Goal: Information Seeking & Learning: Learn about a topic

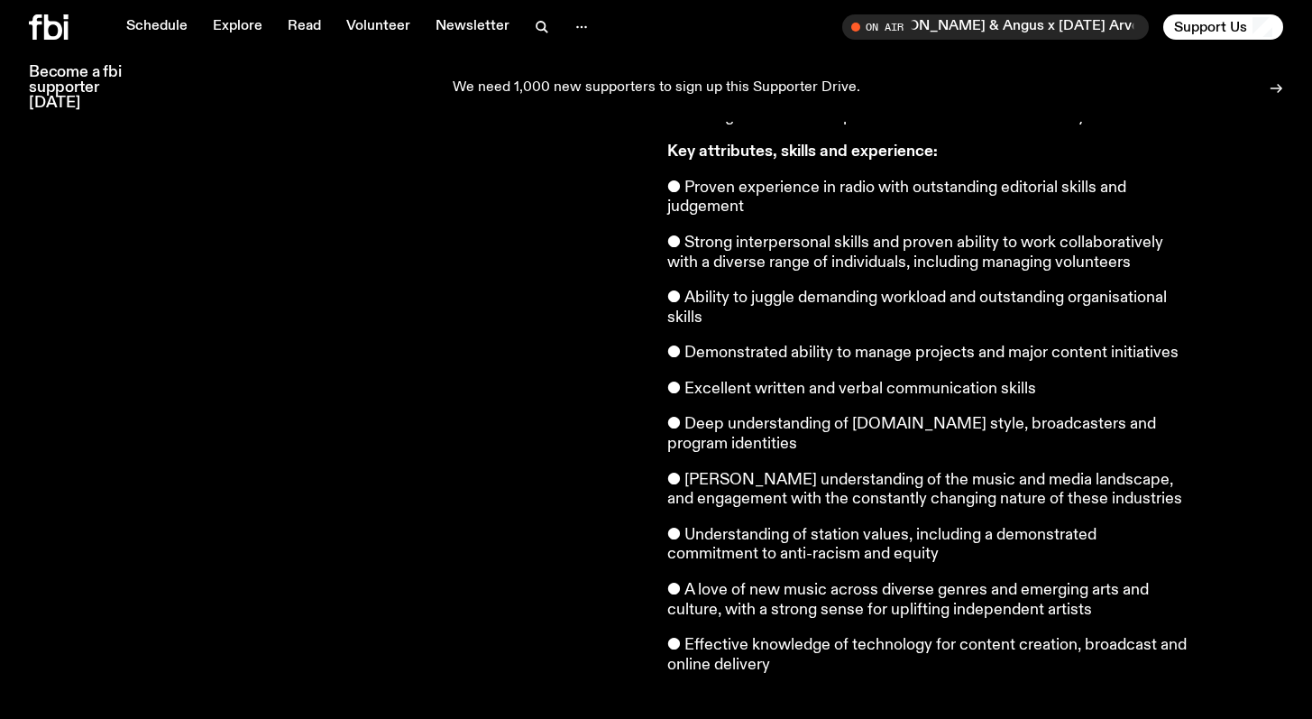
scroll to position [1484, 0]
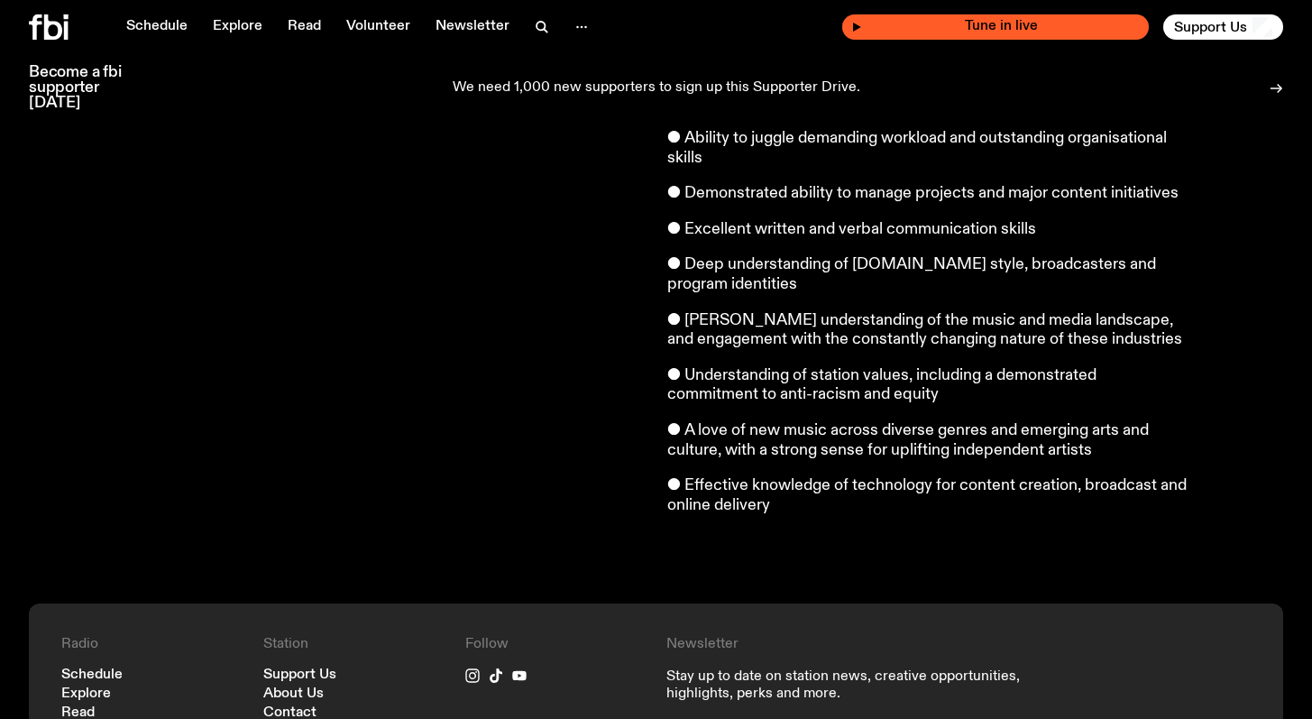
click at [1005, 32] on span "Tune in live" at bounding box center [1001, 27] width 278 height 14
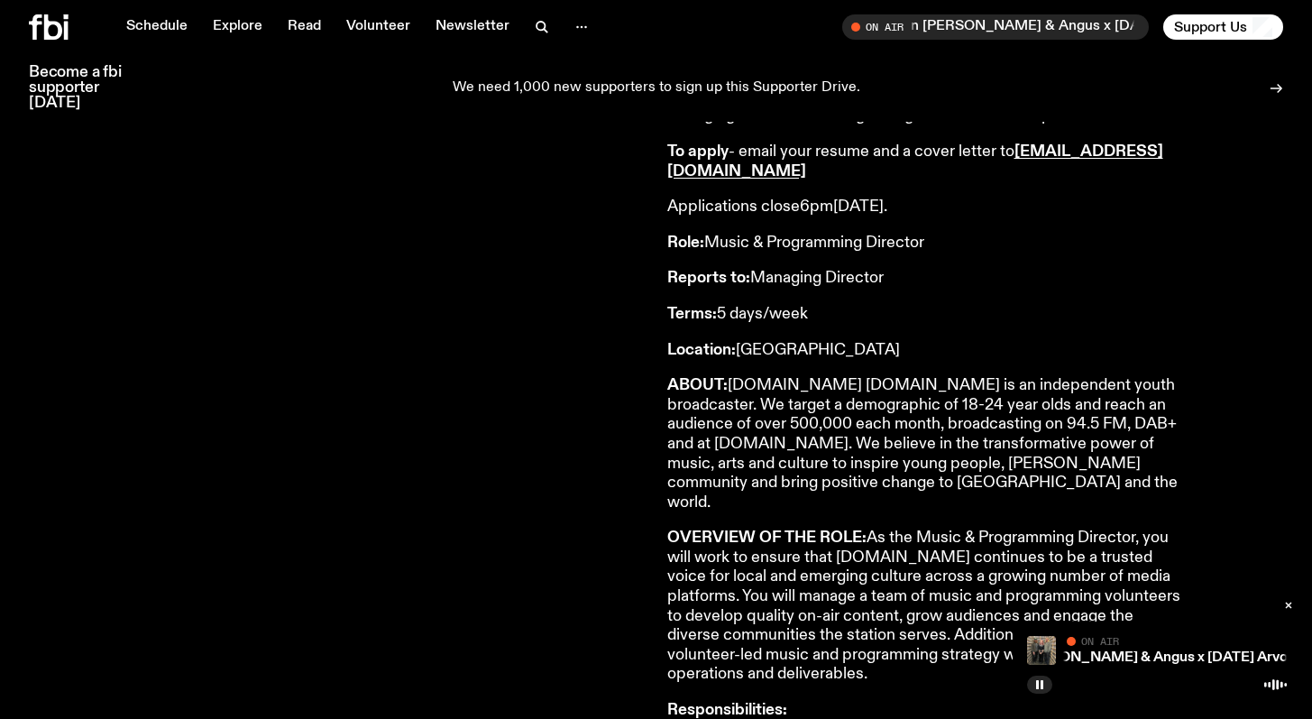
scroll to position [0, 0]
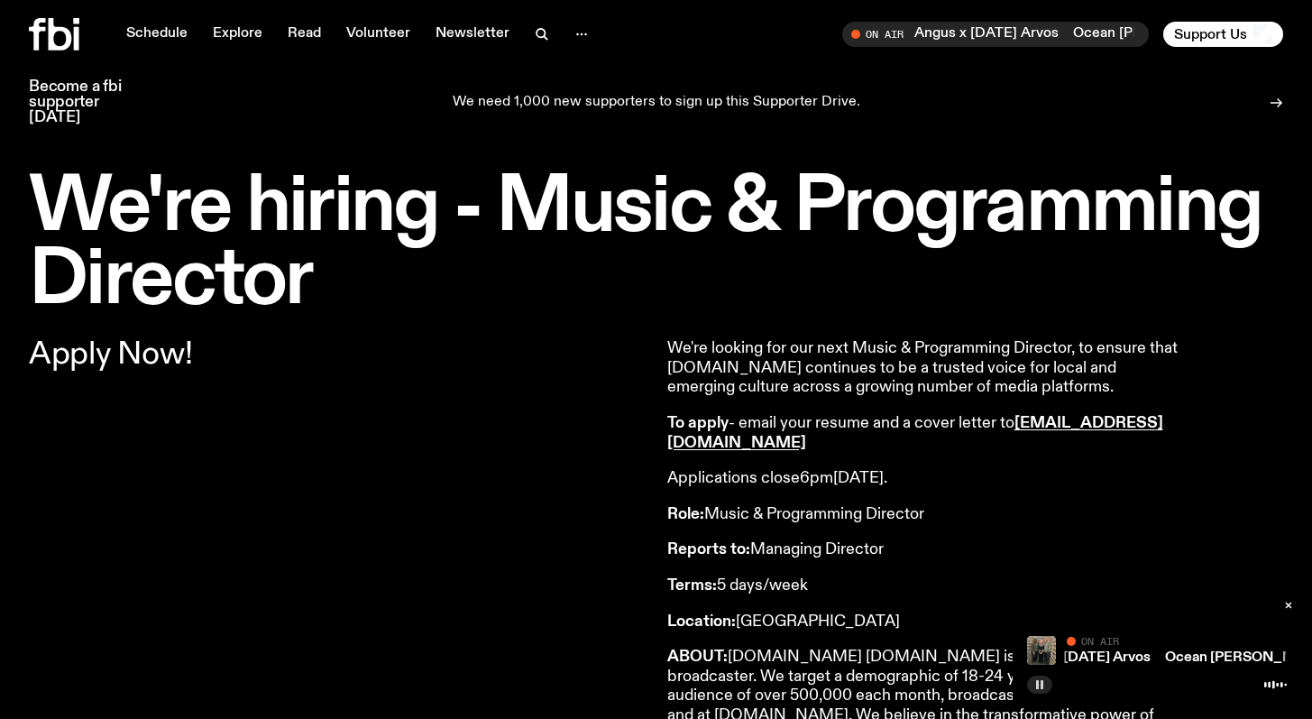
click at [1042, 690] on button "button" at bounding box center [1039, 684] width 25 height 18
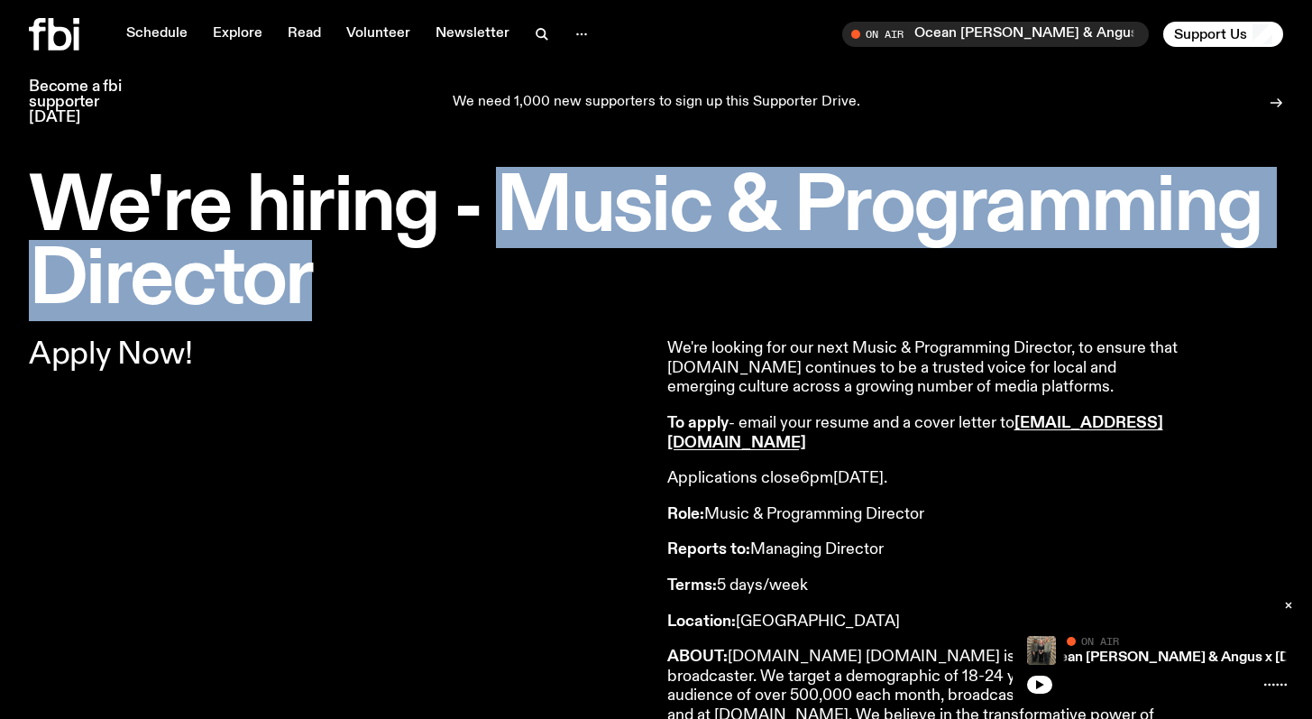
drag, startPoint x: 504, startPoint y: 198, endPoint x: 481, endPoint y: 270, distance: 75.0
click at [481, 270] on h1 "We're hiring - Music & Programming Director" at bounding box center [656, 244] width 1254 height 146
copy h1 "Music & Programming Director"
click at [1048, 685] on button "button" at bounding box center [1039, 684] width 25 height 18
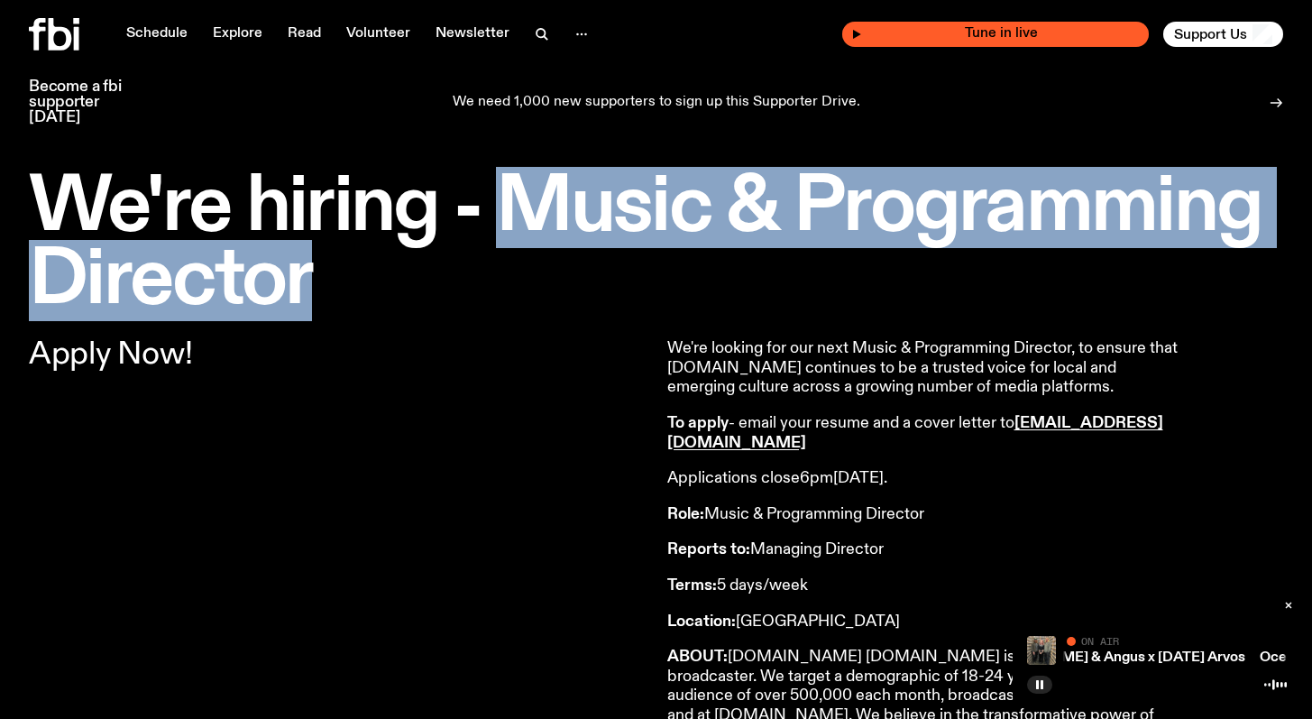
click at [1007, 44] on div "Tune in live" at bounding box center [995, 34] width 307 height 25
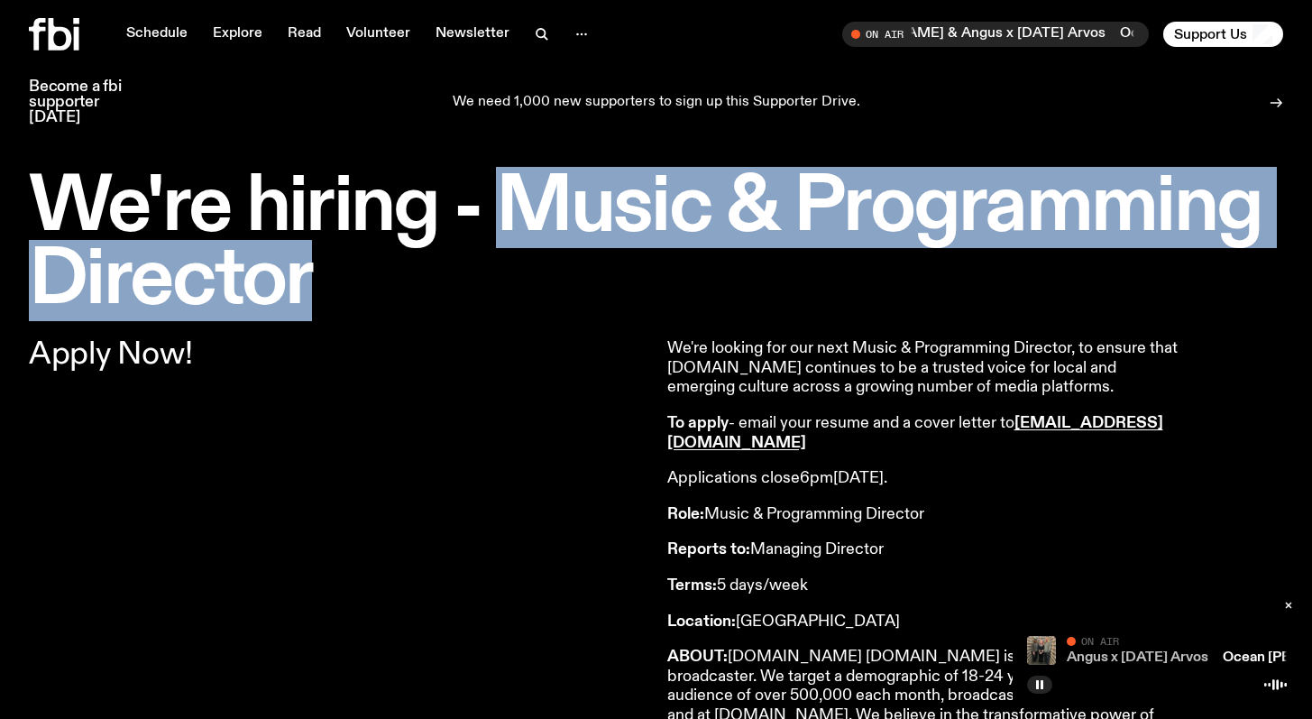
click at [1114, 662] on link "Ocean [PERSON_NAME] & Angus x [DATE] Arvos" at bounding box center [1047, 657] width 322 height 14
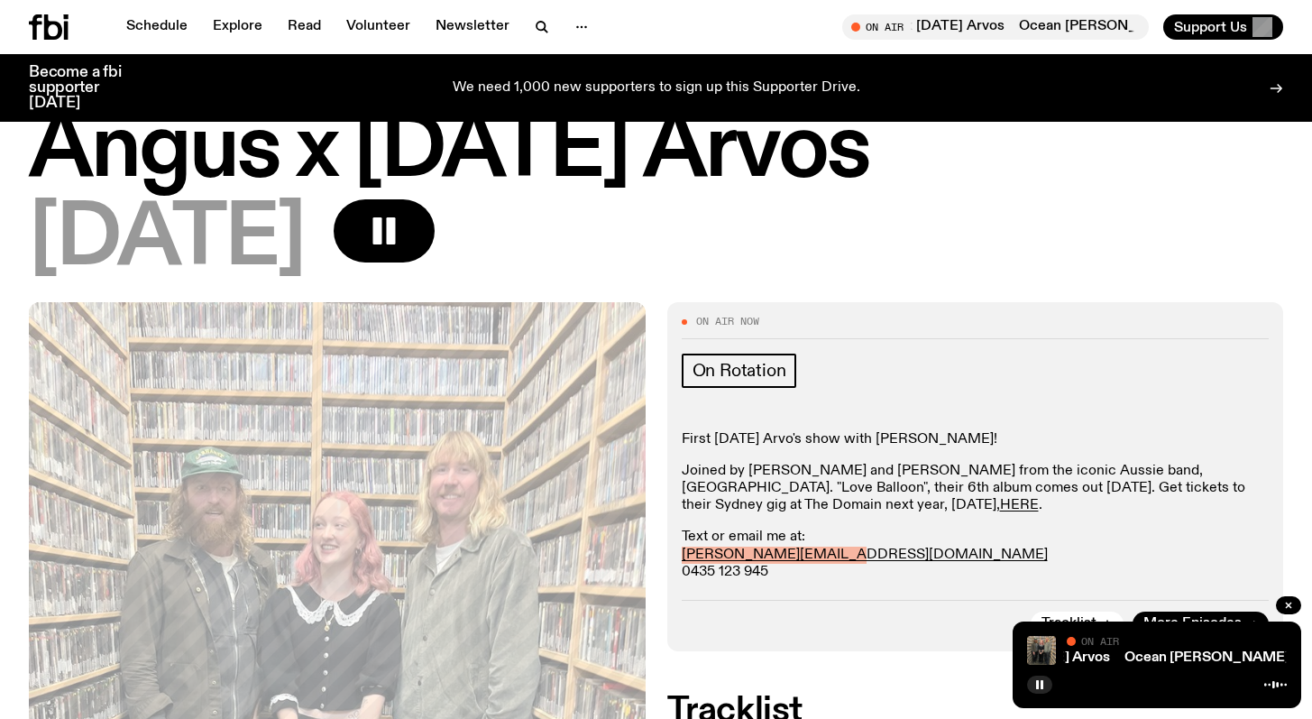
scroll to position [128, 0]
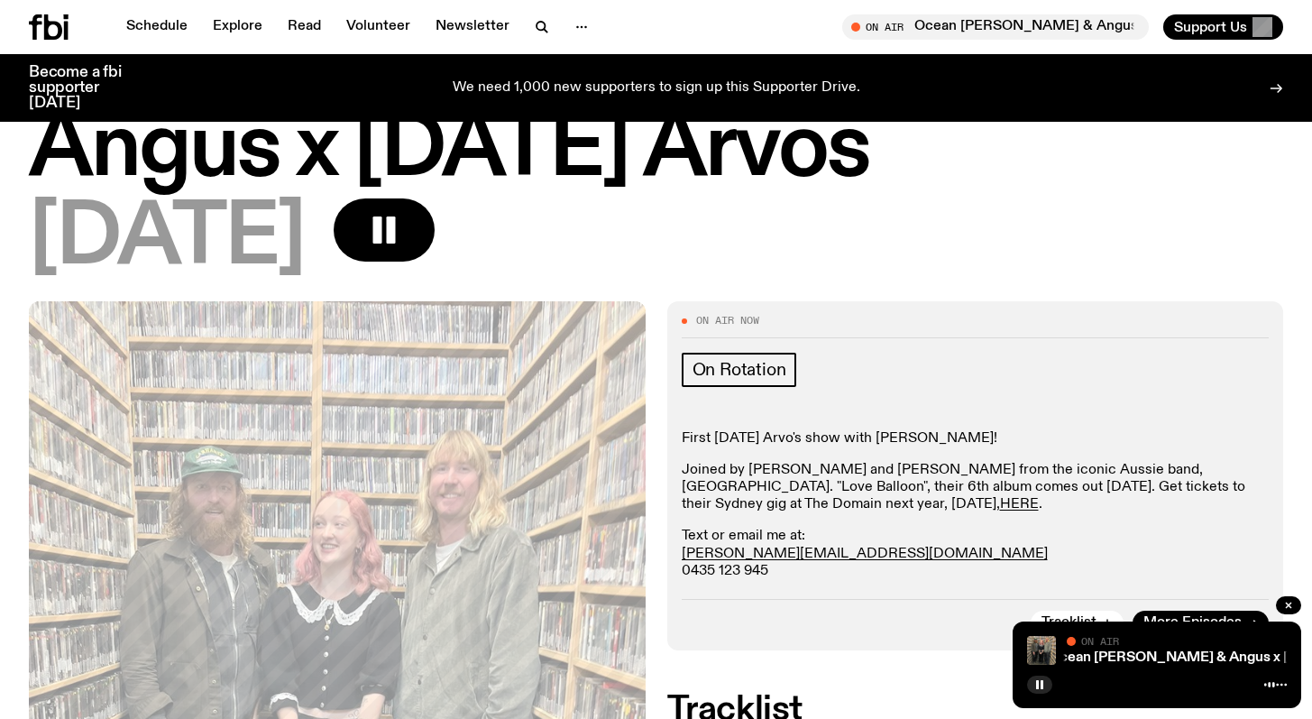
click at [700, 574] on p "Text or email me at: [PERSON_NAME][EMAIL_ADDRESS][DOMAIN_NAME] 0435 123 945" at bounding box center [976, 554] width 588 height 52
copy div "0435 123 945 Tracklist More Episodes"
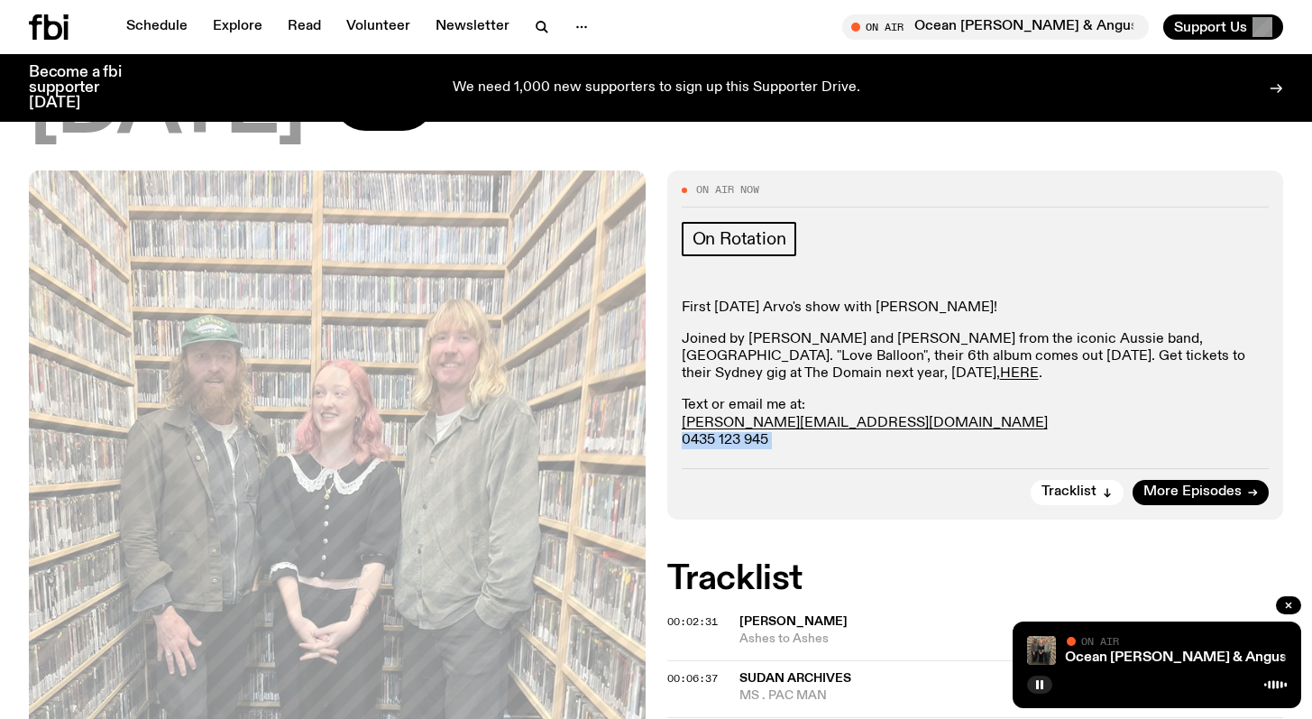
scroll to position [301, 0]
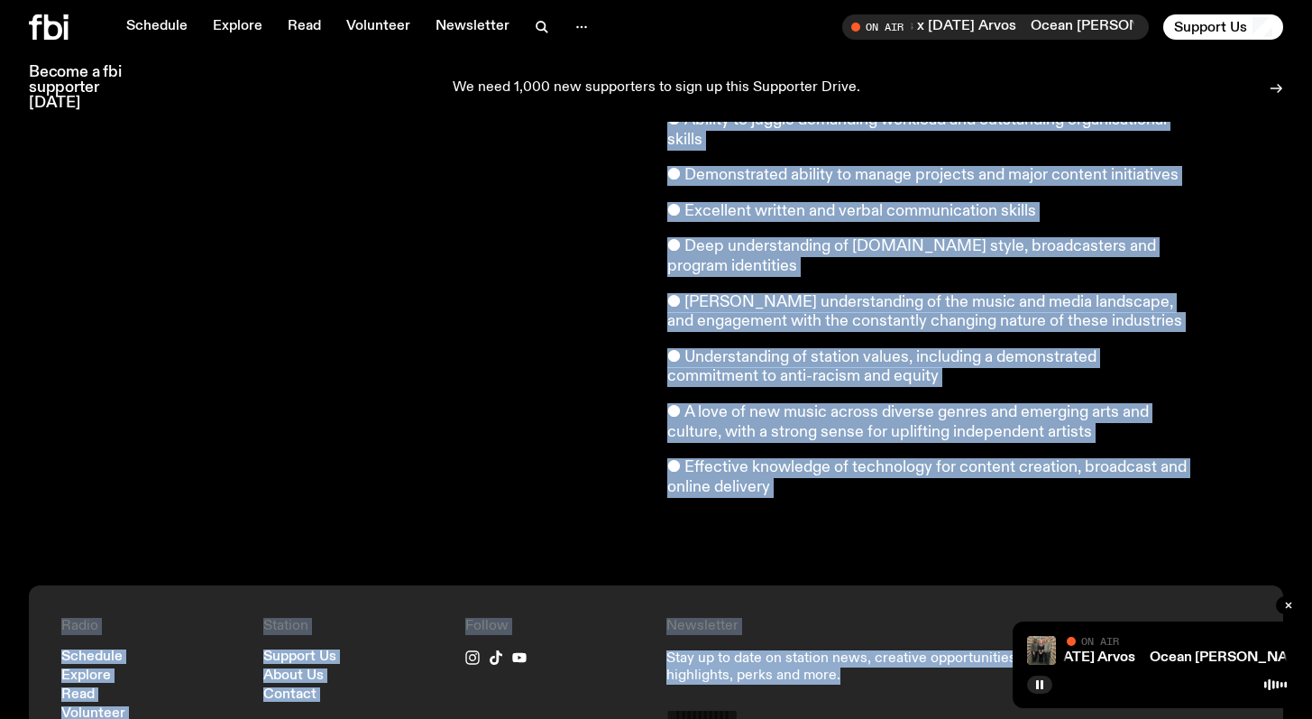
scroll to position [1530, 0]
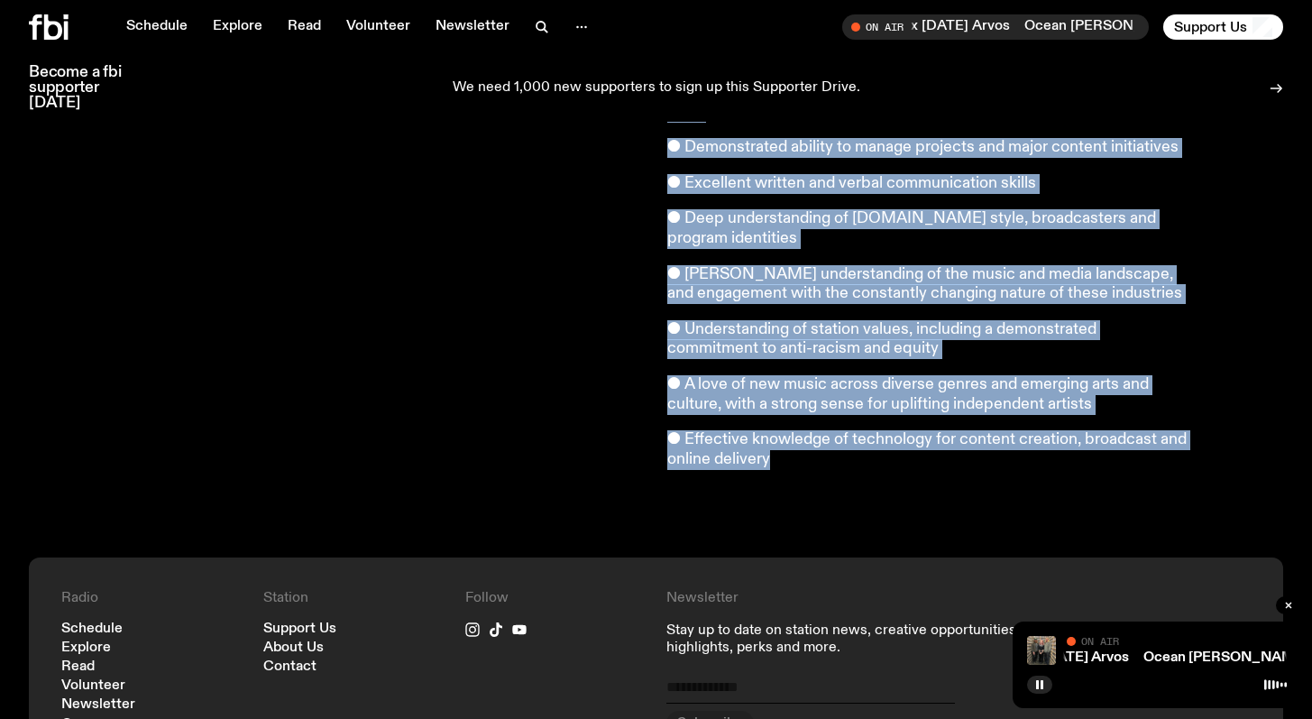
drag, startPoint x: 670, startPoint y: 340, endPoint x: 796, endPoint y: 450, distance: 167.5
copy article "We're looking for our next Music & Programming Director, to ensure that [DOMAIN…"
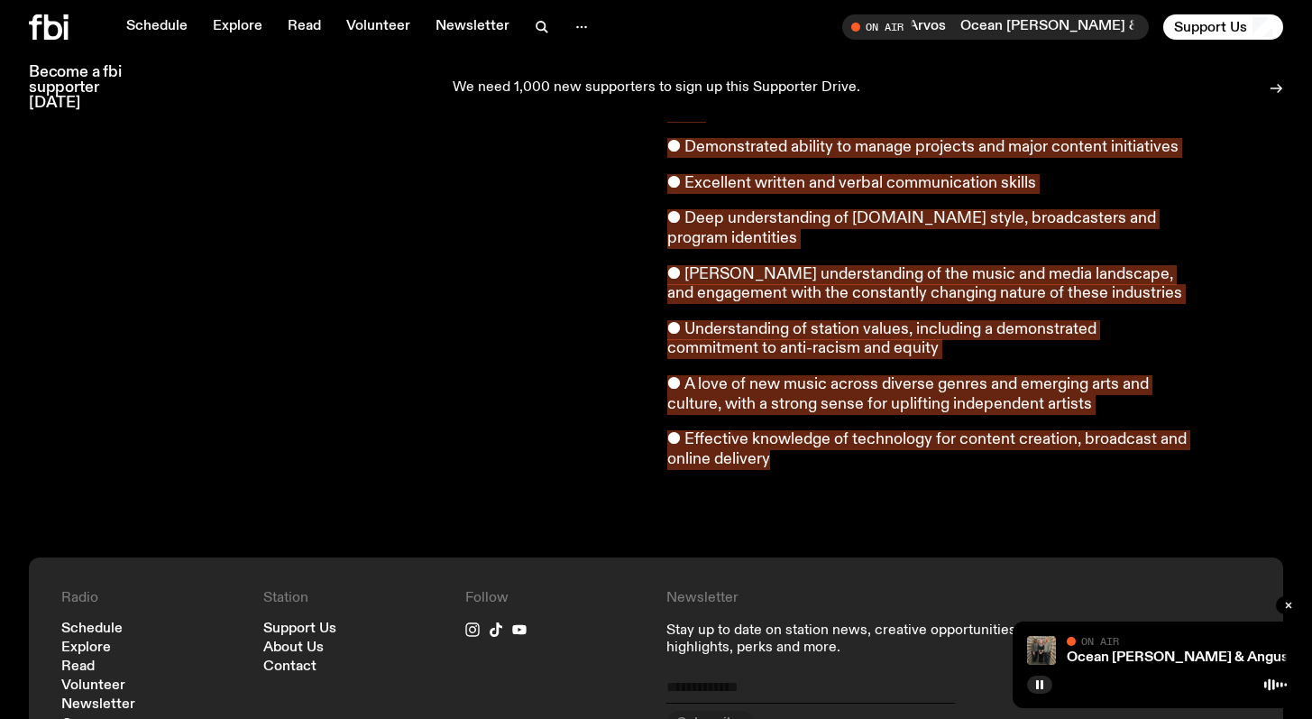
scroll to position [1597, 0]
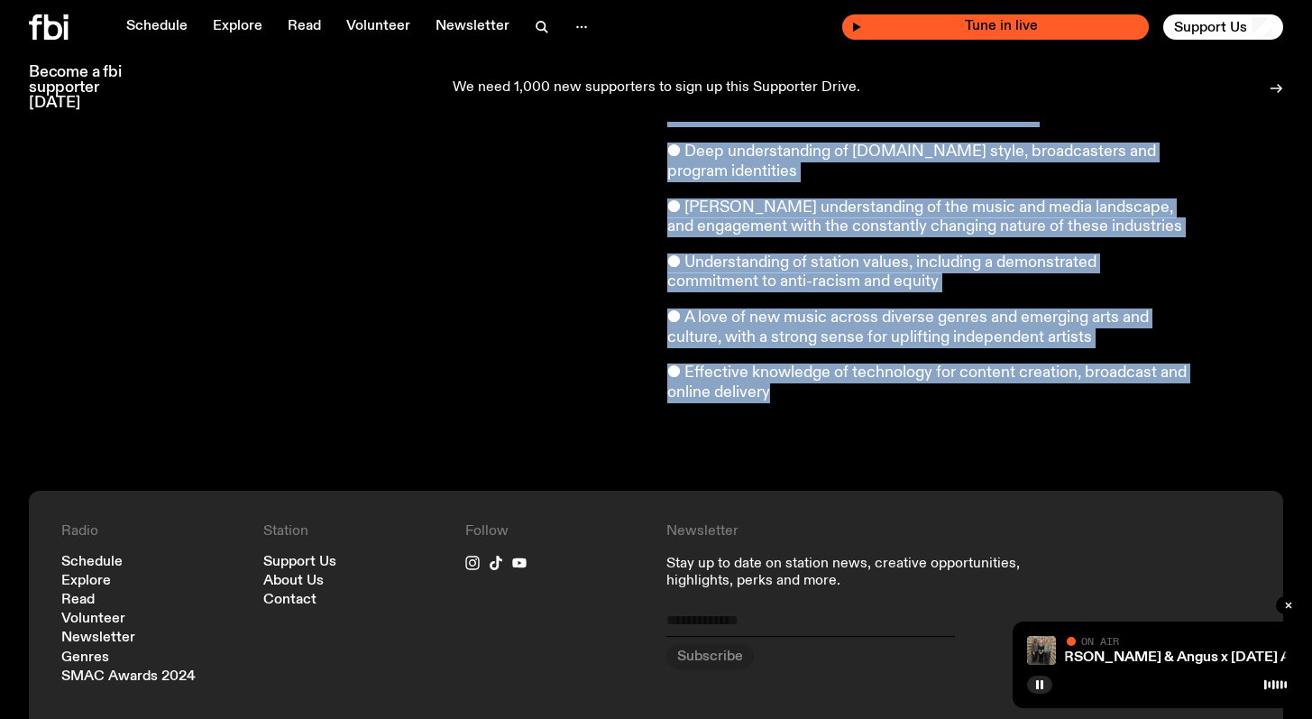
click at [889, 19] on div "Tune in live" at bounding box center [995, 26] width 307 height 25
click at [851, 25] on icon "button" at bounding box center [856, 27] width 11 height 11
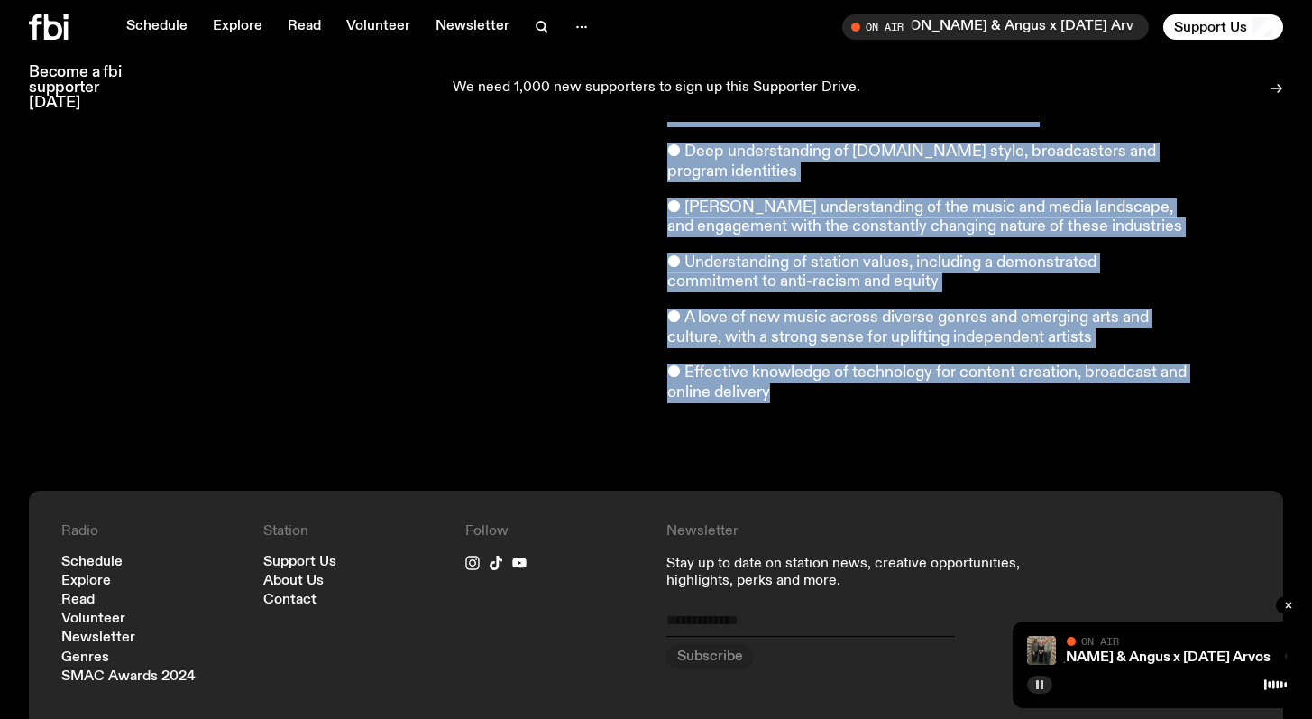
click at [1040, 684] on icon "button" at bounding box center [1039, 684] width 11 height 11
